Goal: Find specific page/section: Find specific page/section

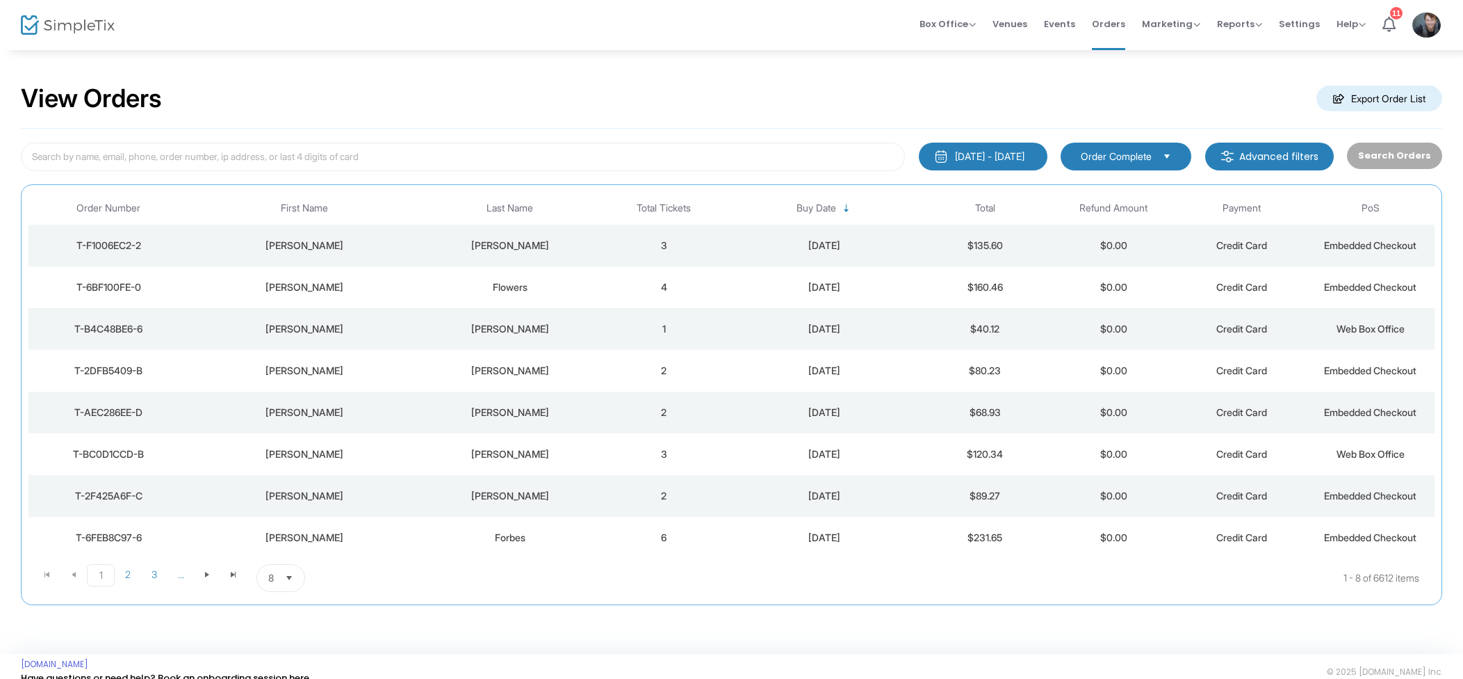
click at [565, 247] on div "[PERSON_NAME]" at bounding box center [509, 245] width 173 height 14
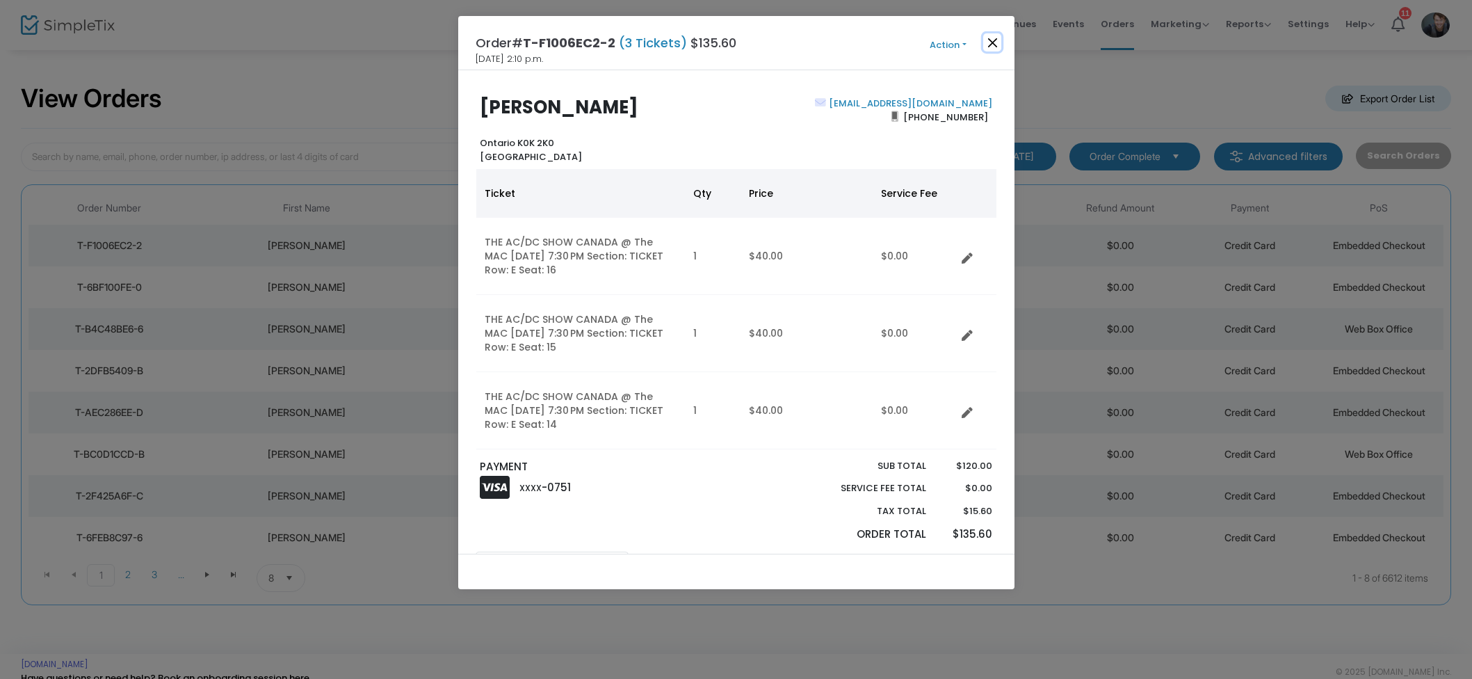
click at [990, 40] on button "Close" at bounding box center [992, 42] width 18 height 18
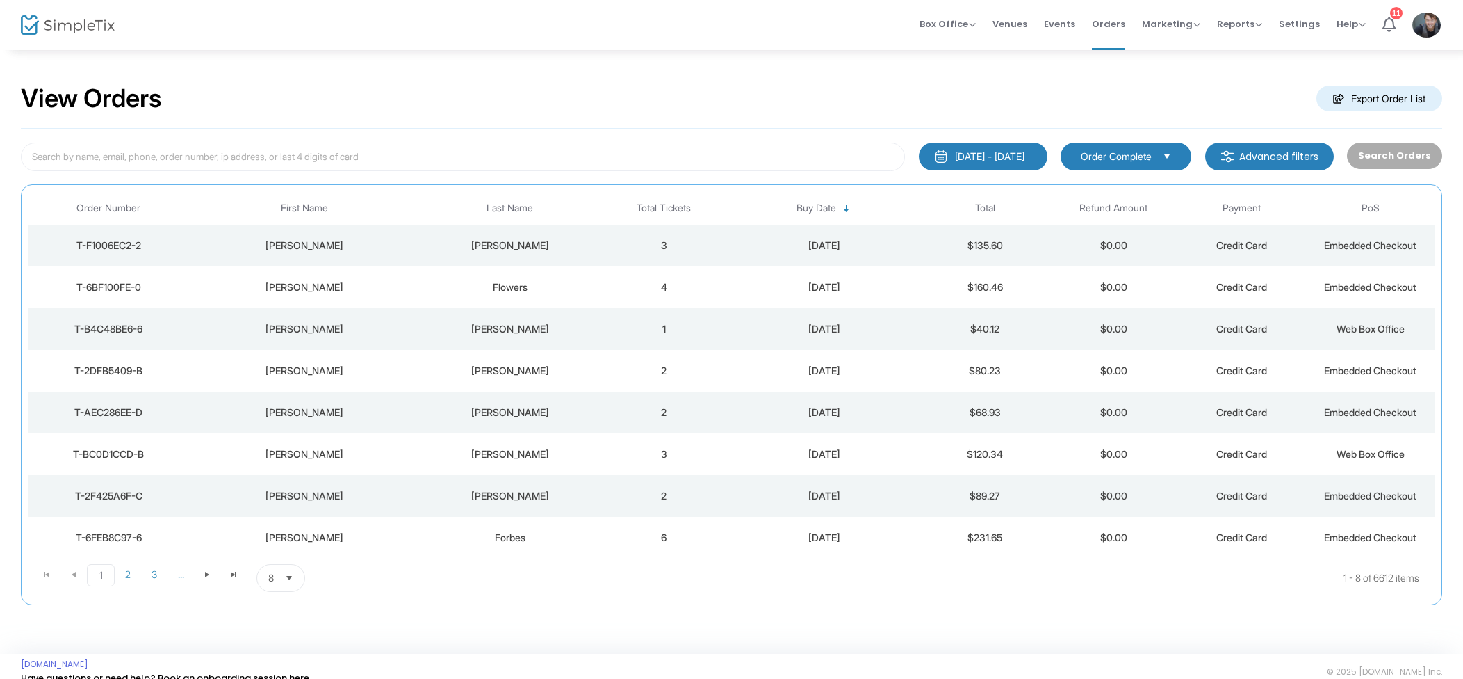
click at [1055, 18] on span "Events" at bounding box center [1059, 23] width 31 height 35
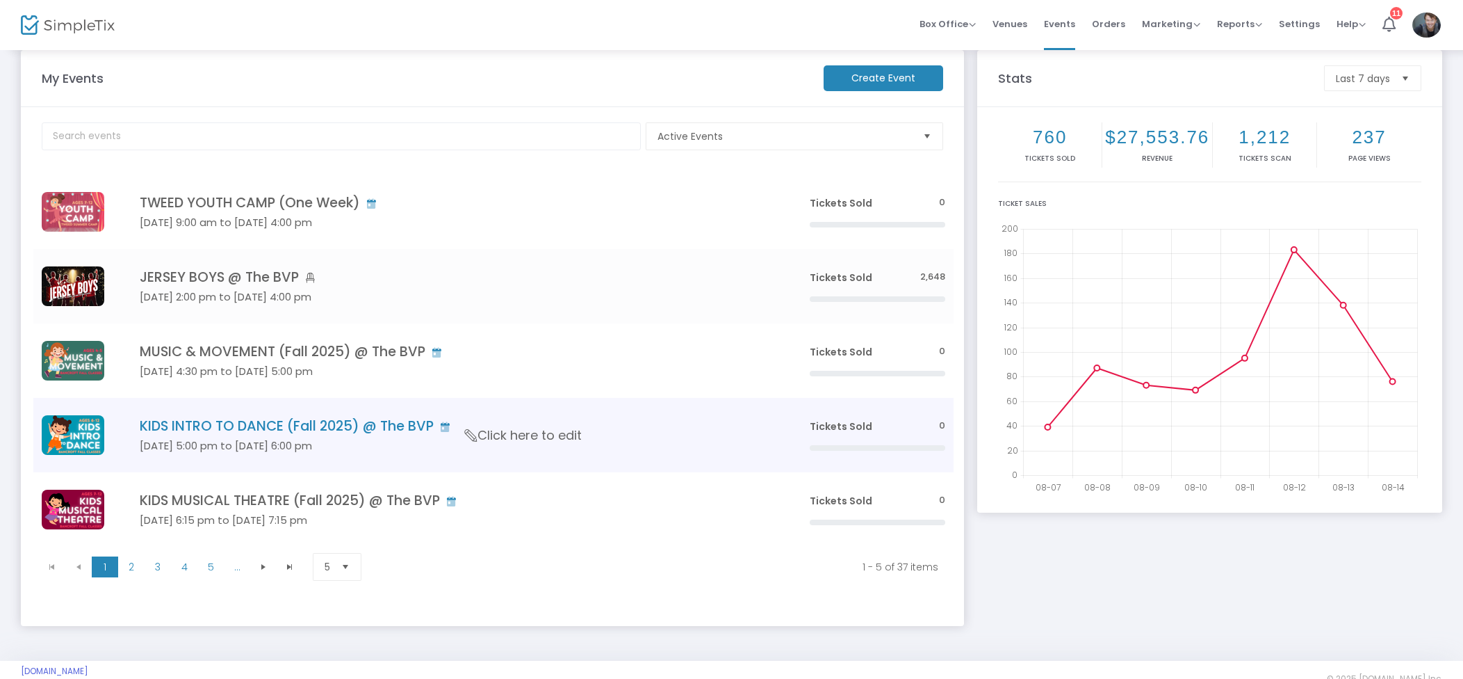
scroll to position [43, 0]
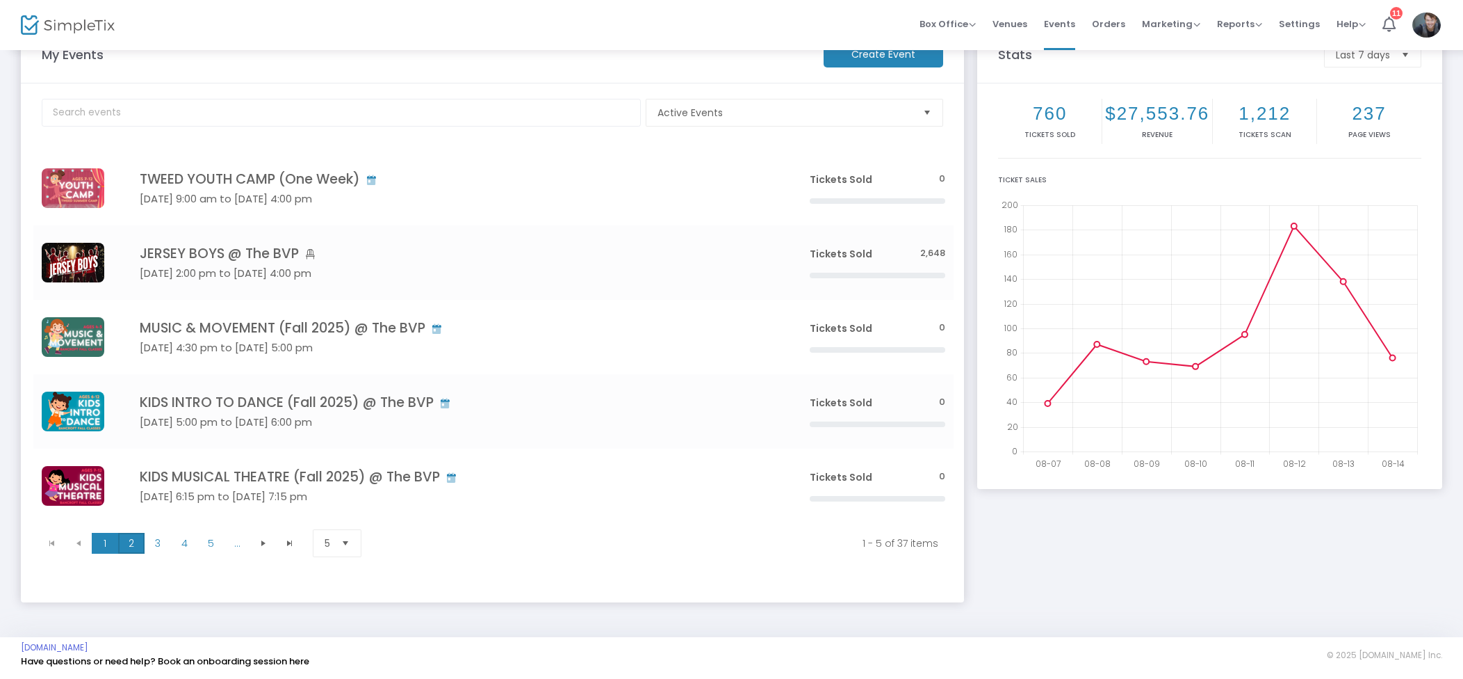
click at [129, 537] on span "2" at bounding box center [131, 543] width 26 height 21
